Goal: Navigation & Orientation: Find specific page/section

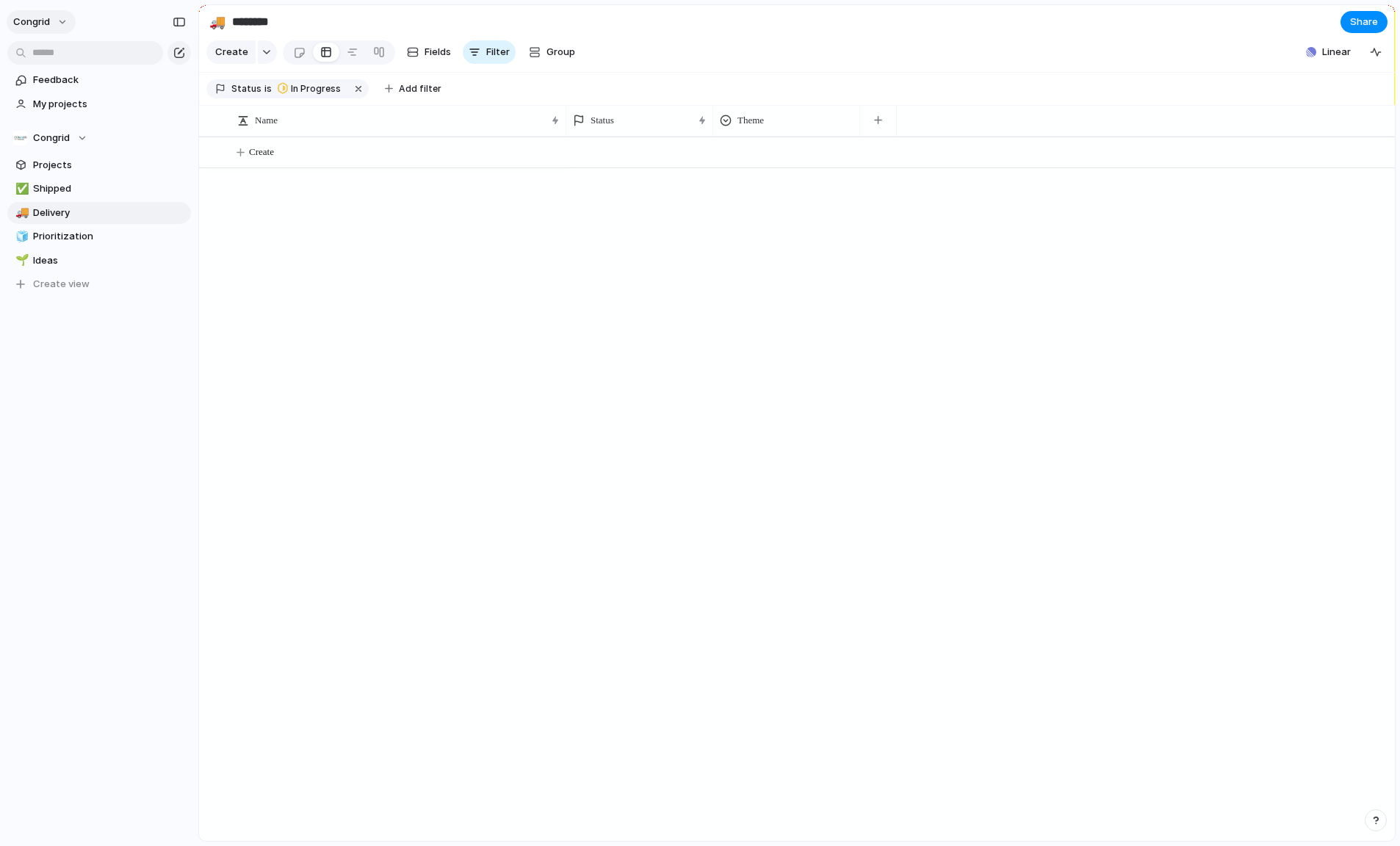
click at [54, 19] on button "Congrid" at bounding box center [41, 22] width 69 height 24
click at [101, 495] on div "Settings Invite members Change theme Sign out" at bounding box center [700, 423] width 1400 height 846
click at [72, 137] on div "Congrid" at bounding box center [50, 138] width 74 height 15
click at [72, 137] on div "Congrid Create new team" at bounding box center [700, 423] width 1400 height 846
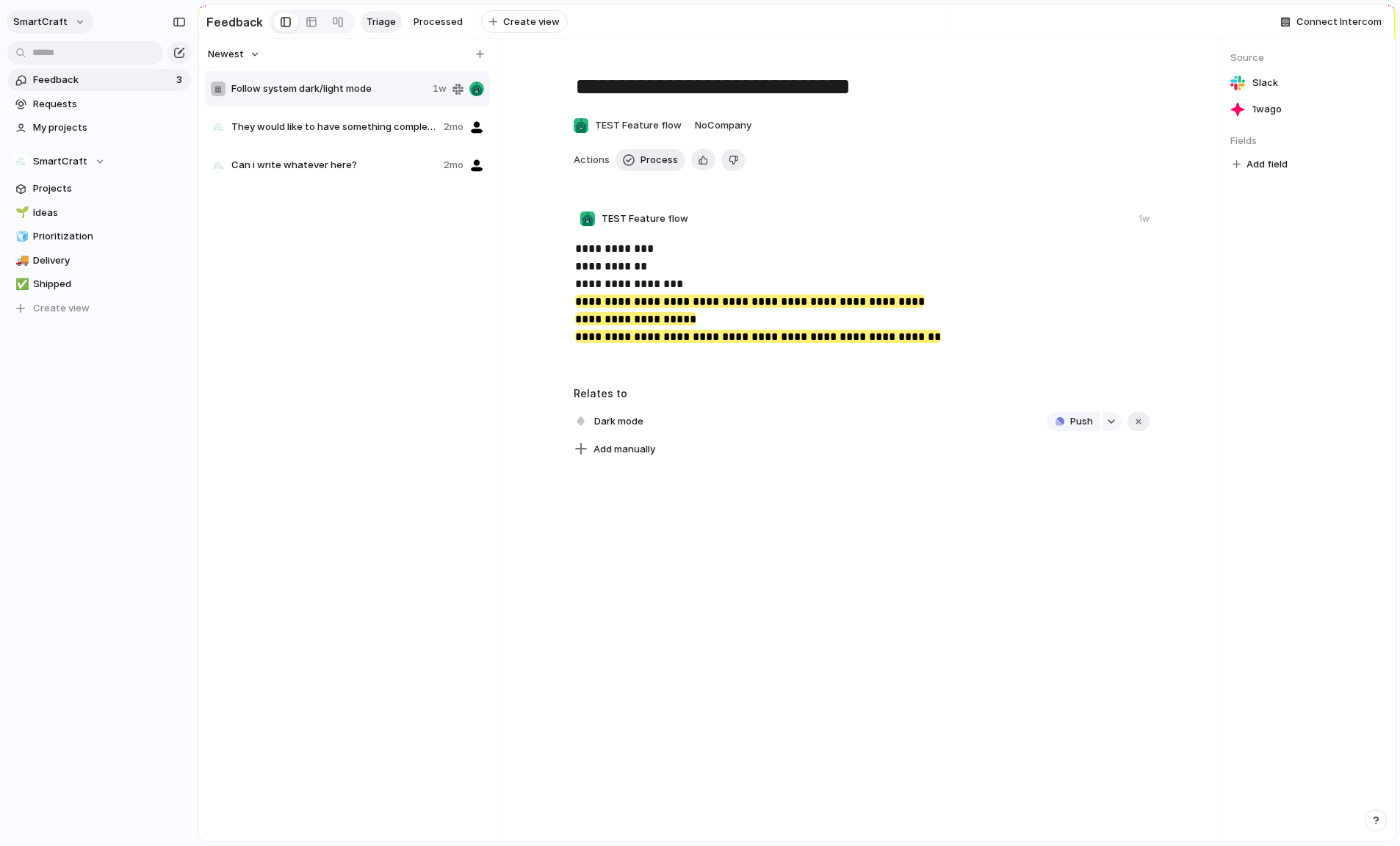
click at [77, 22] on button "SmartCraft" at bounding box center [50, 22] width 87 height 24
click at [180, 127] on span "Congrid" at bounding box center [182, 125] width 37 height 15
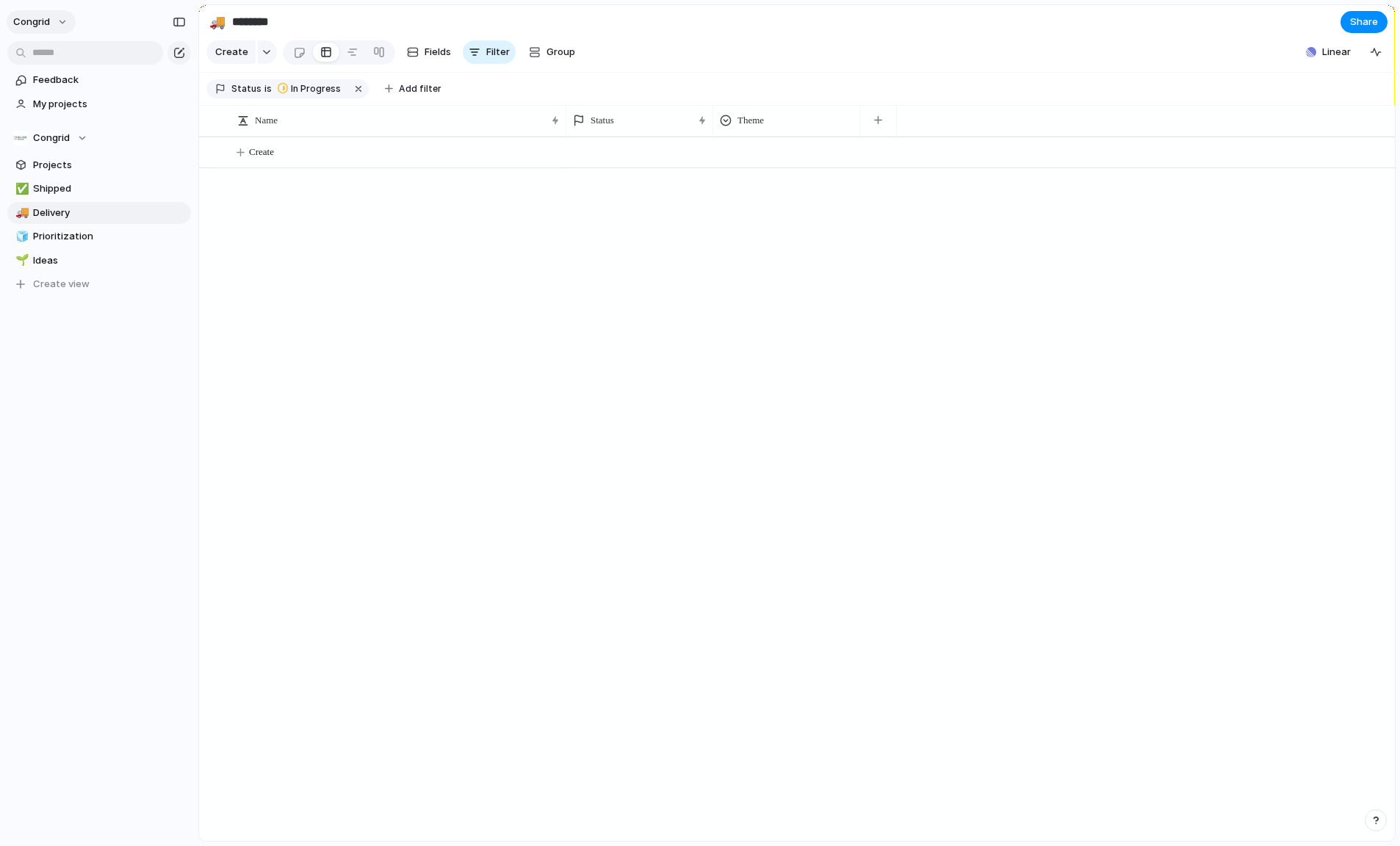
click at [61, 14] on button "Congrid" at bounding box center [41, 22] width 69 height 24
click at [193, 147] on span "Smartcraft" at bounding box center [190, 149] width 53 height 15
